Goal: Navigation & Orientation: Find specific page/section

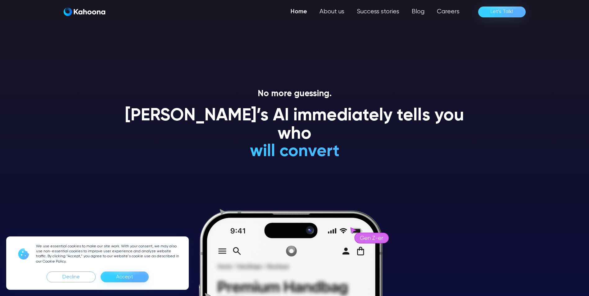
click at [118, 275] on div "Accept" at bounding box center [124, 277] width 17 height 10
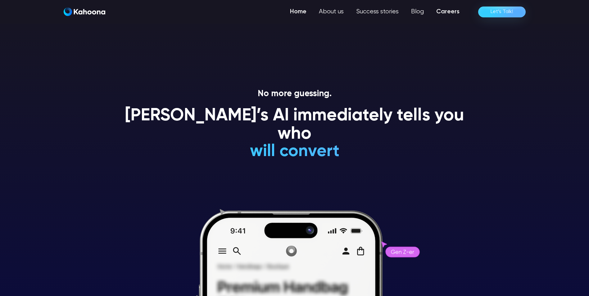
click at [438, 12] on link "Careers" at bounding box center [448, 12] width 36 height 12
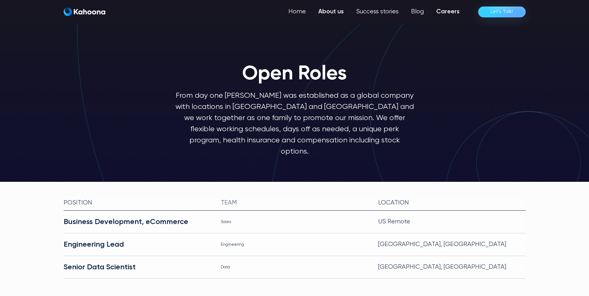
click at [329, 13] on link "About us" at bounding box center [331, 12] width 38 height 12
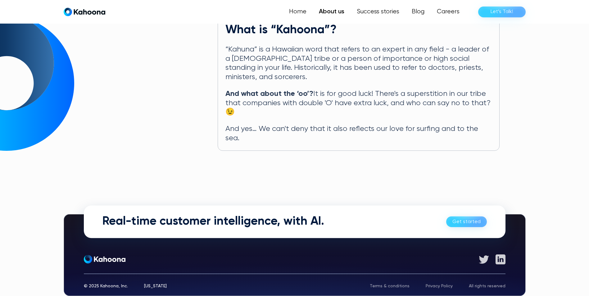
scroll to position [325, 0]
